Goal: Navigation & Orientation: Find specific page/section

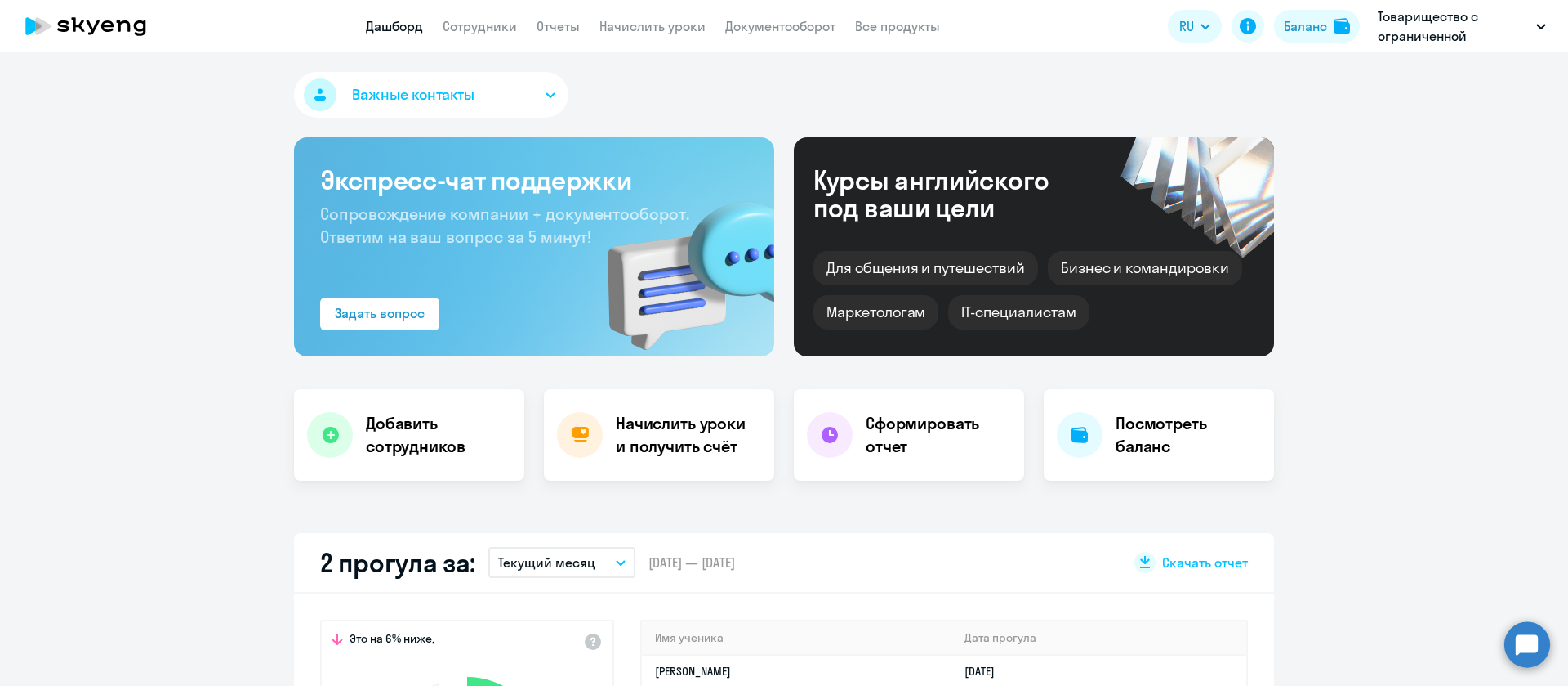
click at [1293, 10] on button "Баланс" at bounding box center [1317, 26] width 86 height 33
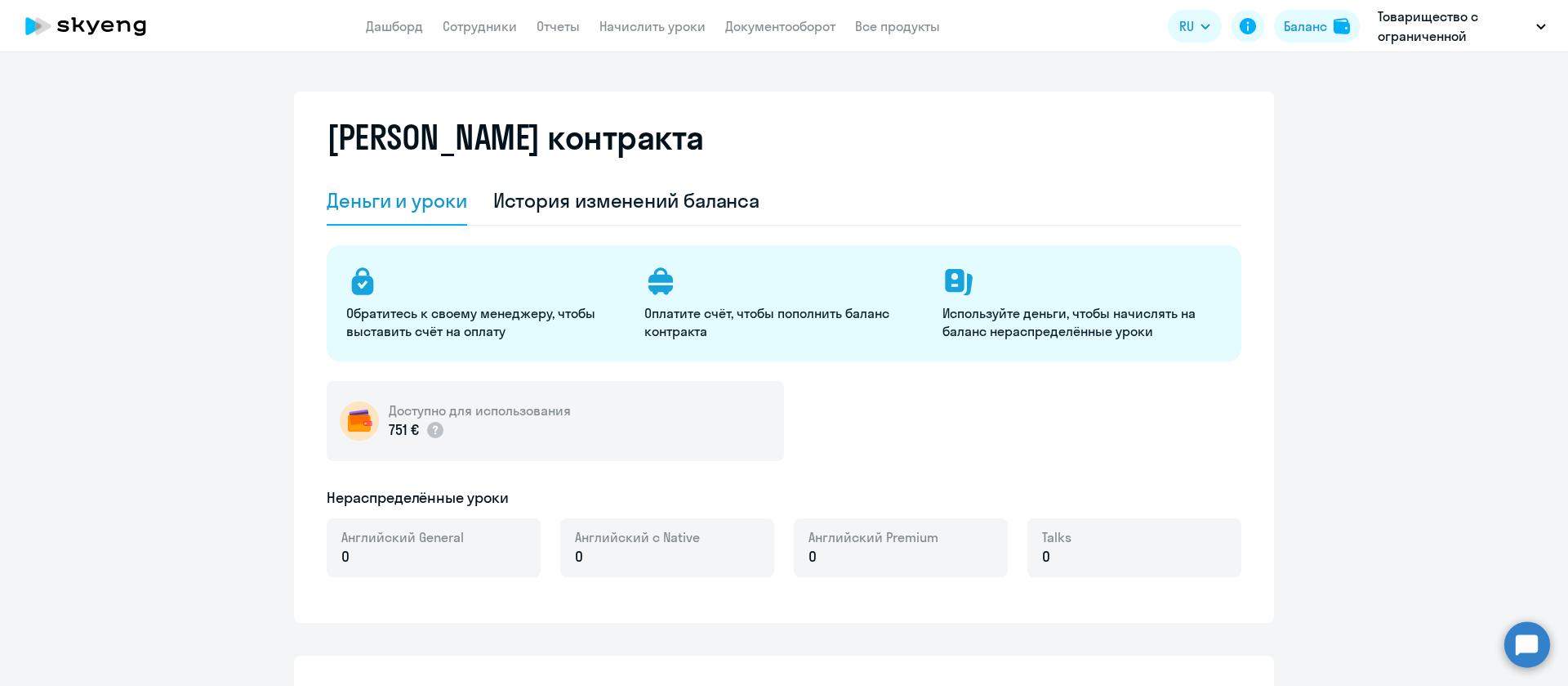
select select "english_adult_not_native_speaker"
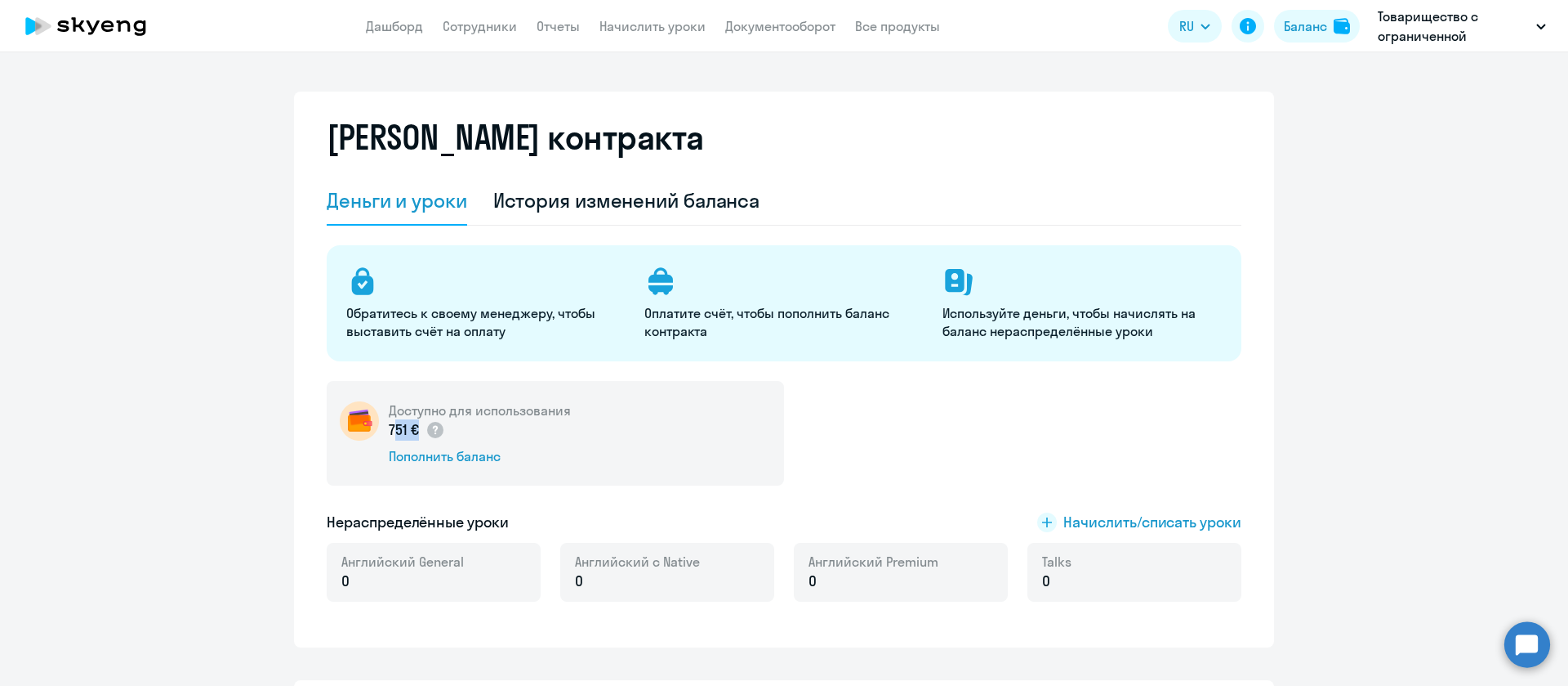
drag, startPoint x: 400, startPoint y: 434, endPoint x: 380, endPoint y: 432, distance: 20.1
click at [389, 432] on p "751 €" at bounding box center [417, 430] width 56 height 22
copy p "751"
click at [500, 17] on app-menu-item-link "Сотрудники" at bounding box center [480, 26] width 74 height 21
click at [499, 21] on link "Сотрудники" at bounding box center [480, 26] width 74 height 17
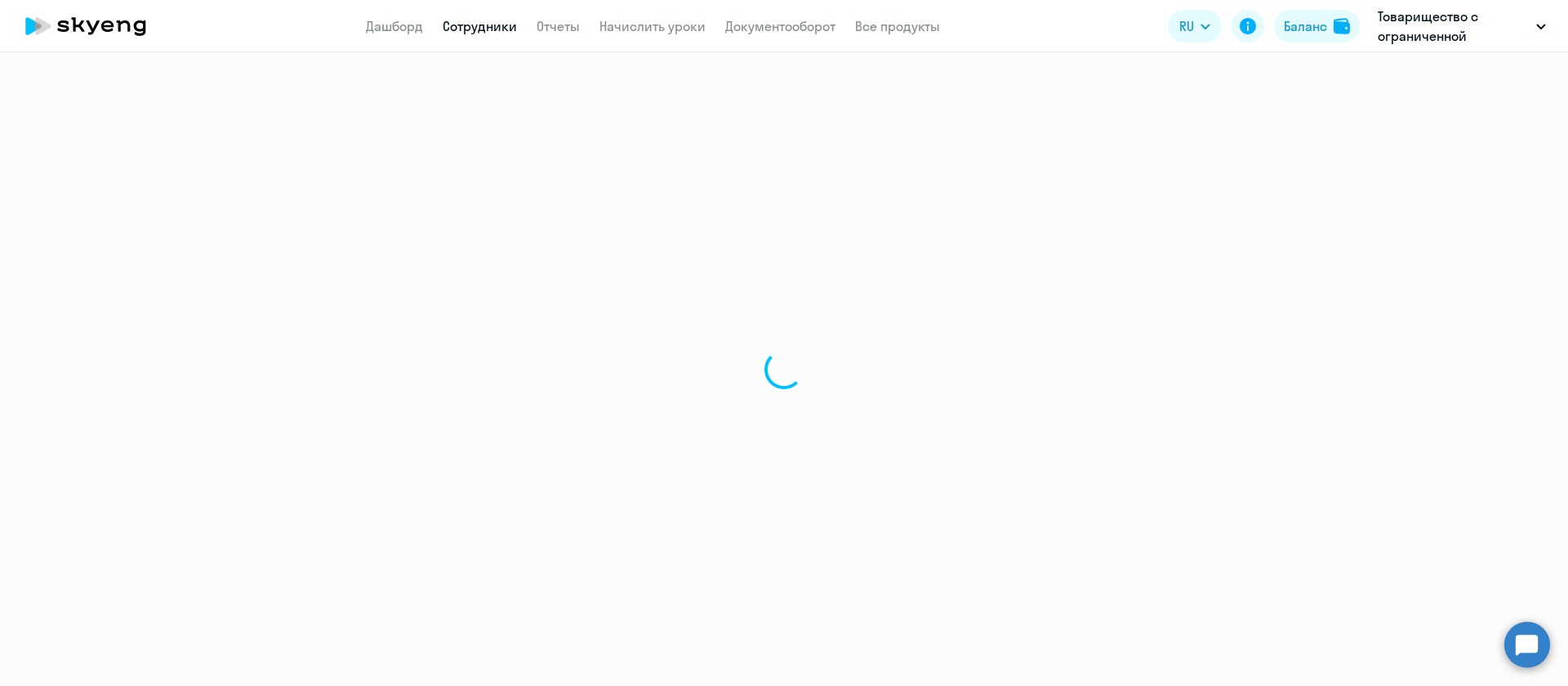
select select "30"
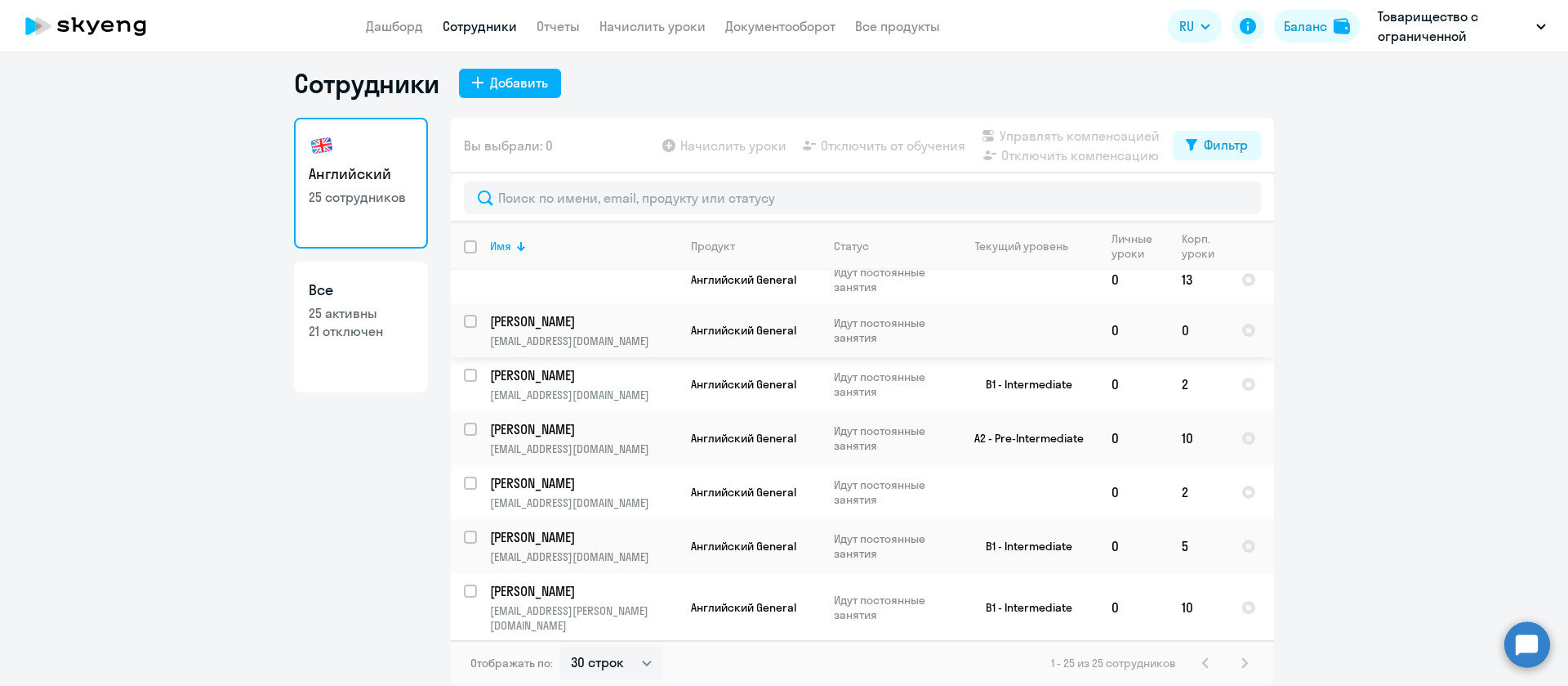
scroll to position [1060, 0]
